Goal: Download file/media

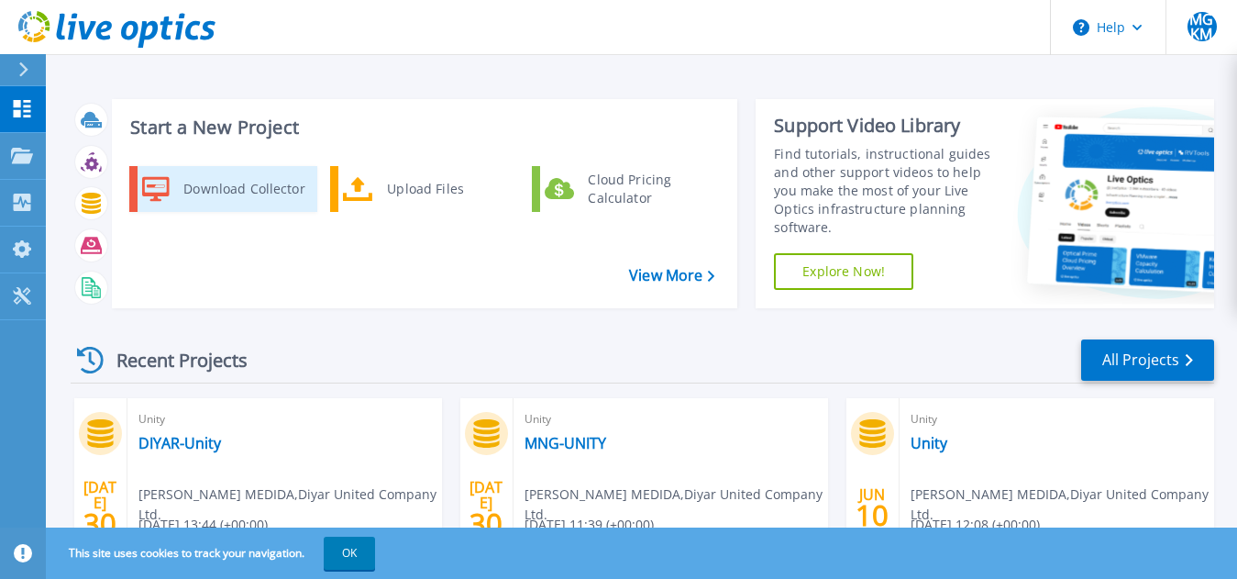
click at [248, 192] on div "Download Collector" at bounding box center [243, 189] width 139 height 37
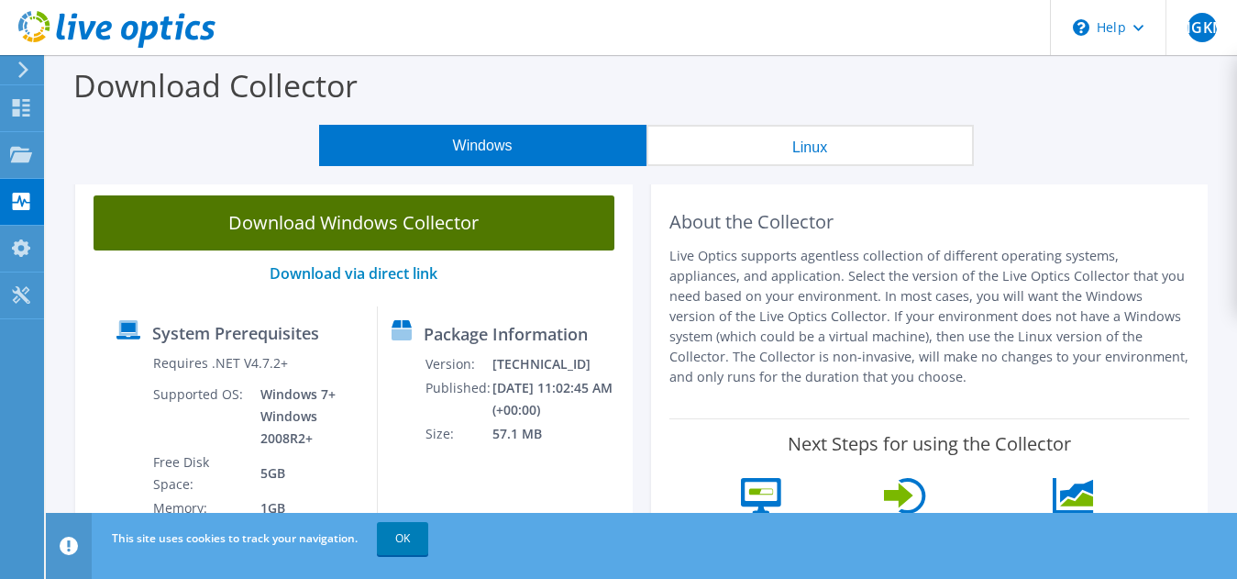
click at [394, 213] on link "Download Windows Collector" at bounding box center [354, 222] width 521 height 55
